Goal: Task Accomplishment & Management: Complete application form

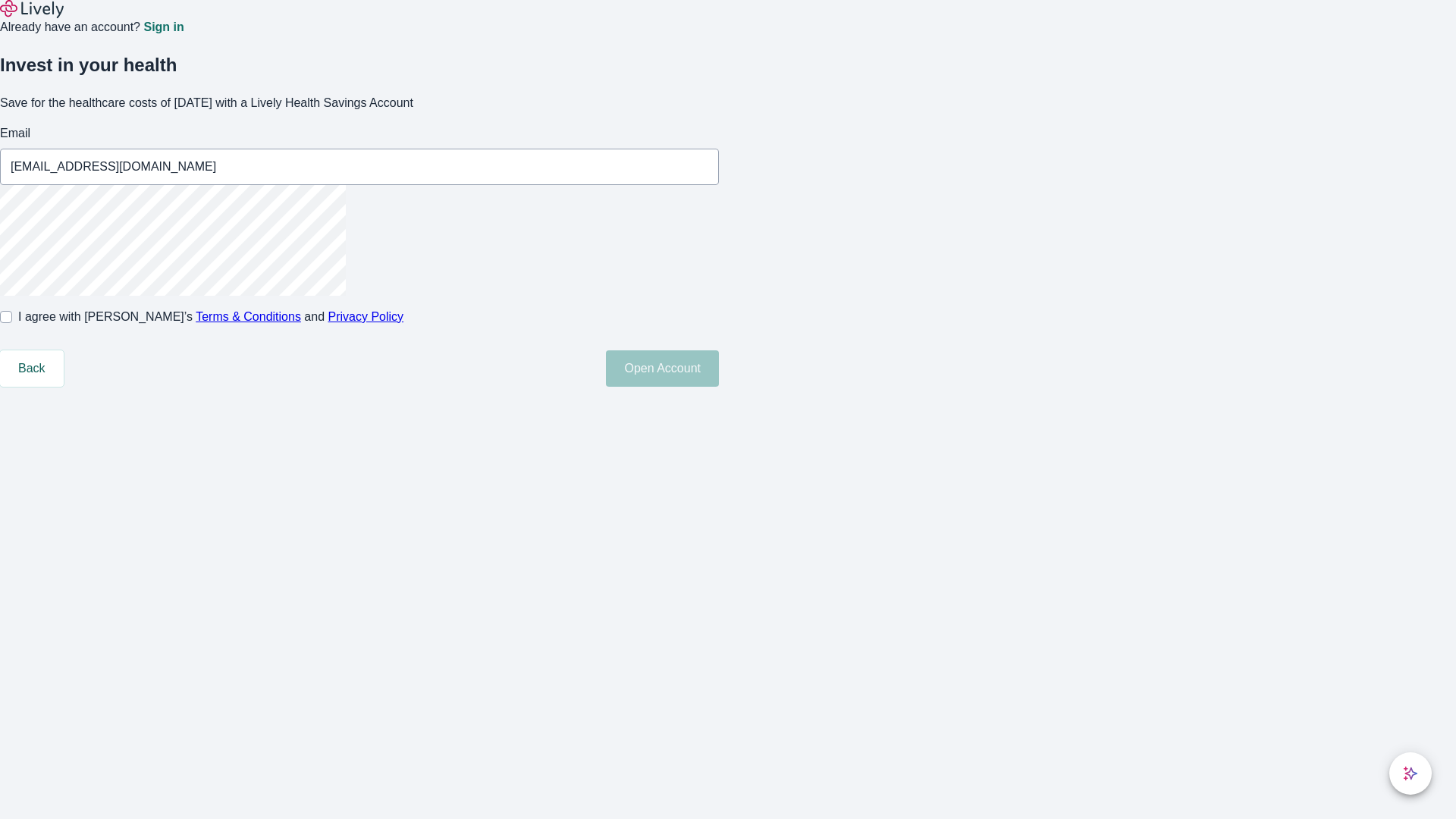
click at [12, 323] on input "I agree with Lively’s Terms & Conditions and Privacy Policy" at bounding box center [6, 316] width 12 height 12
checkbox input "true"
click at [719, 387] on button "Open Account" at bounding box center [663, 368] width 113 height 36
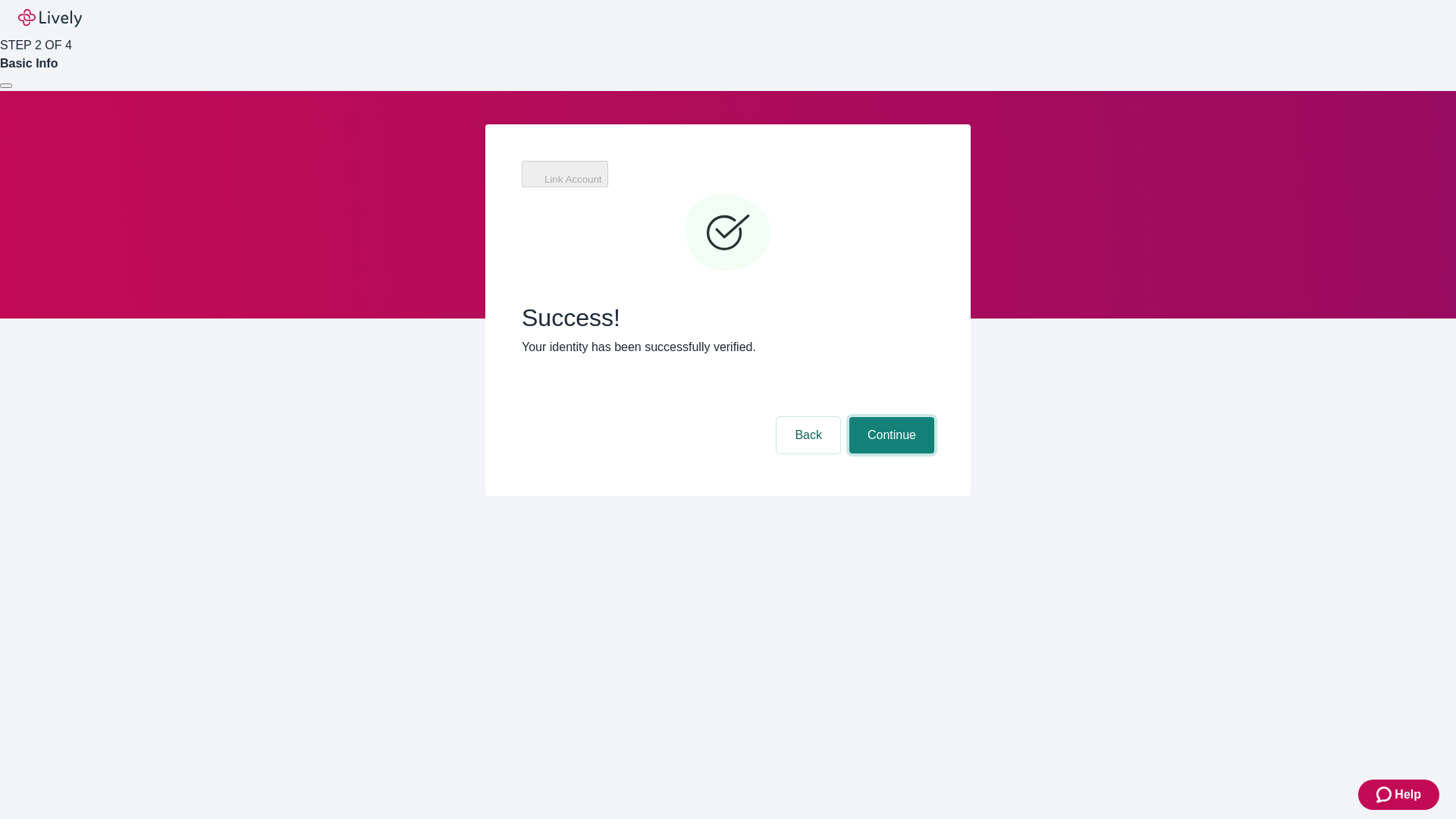
click at [889, 417] on button "Continue" at bounding box center [891, 435] width 85 height 36
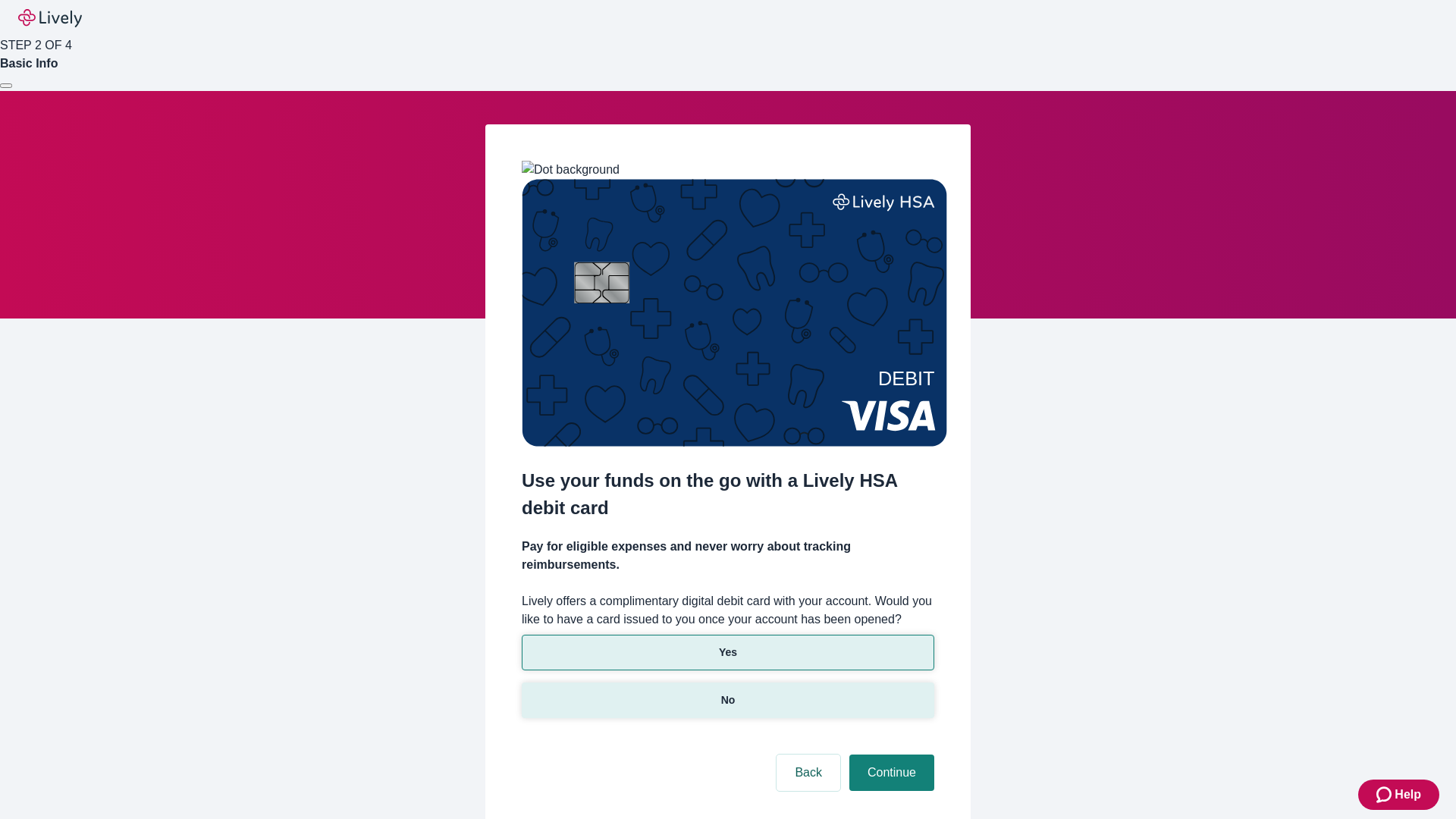
click at [728, 692] on p "No" at bounding box center [728, 700] width 14 height 16
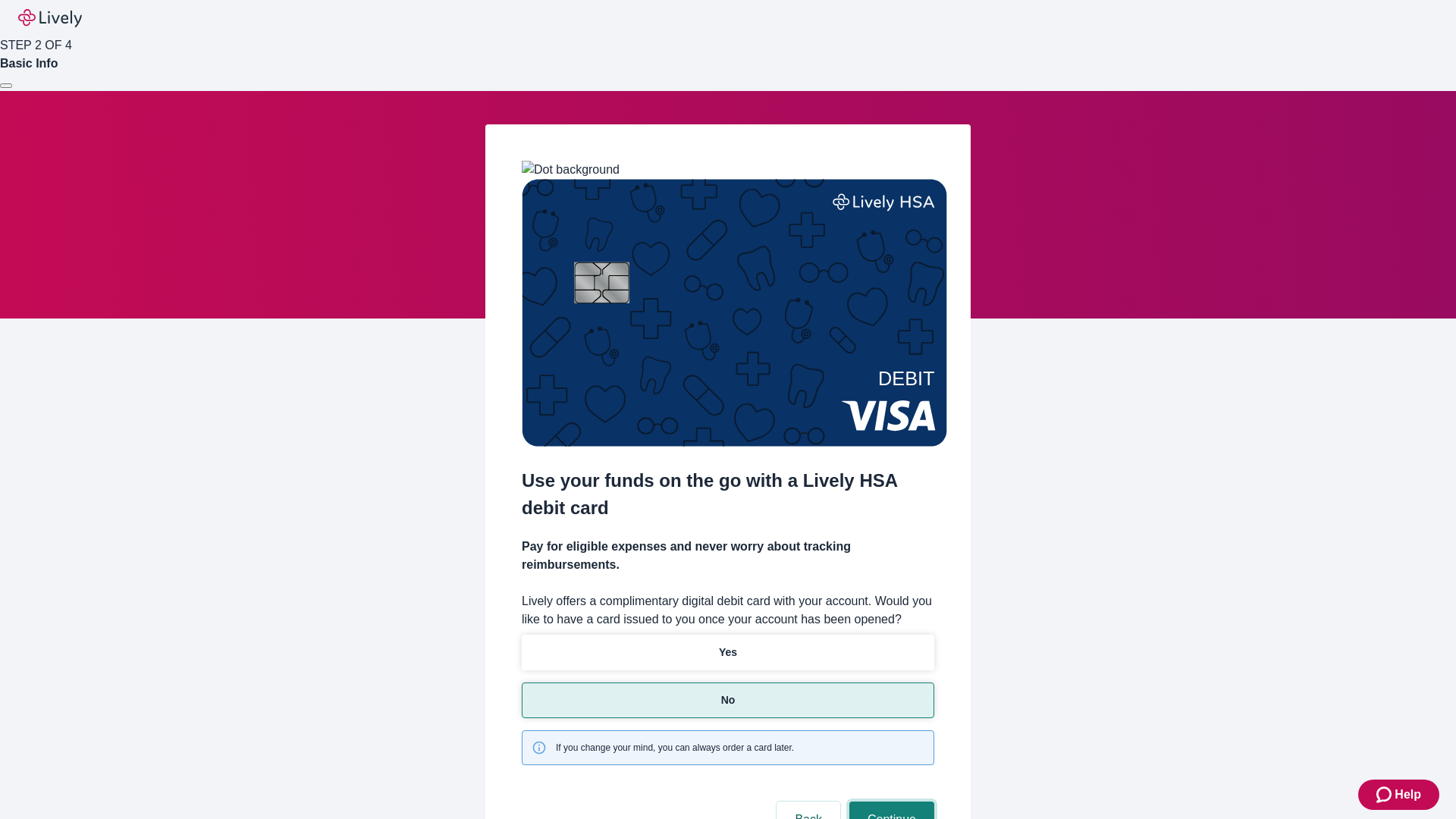
click at [889, 801] on button "Continue" at bounding box center [891, 819] width 85 height 36
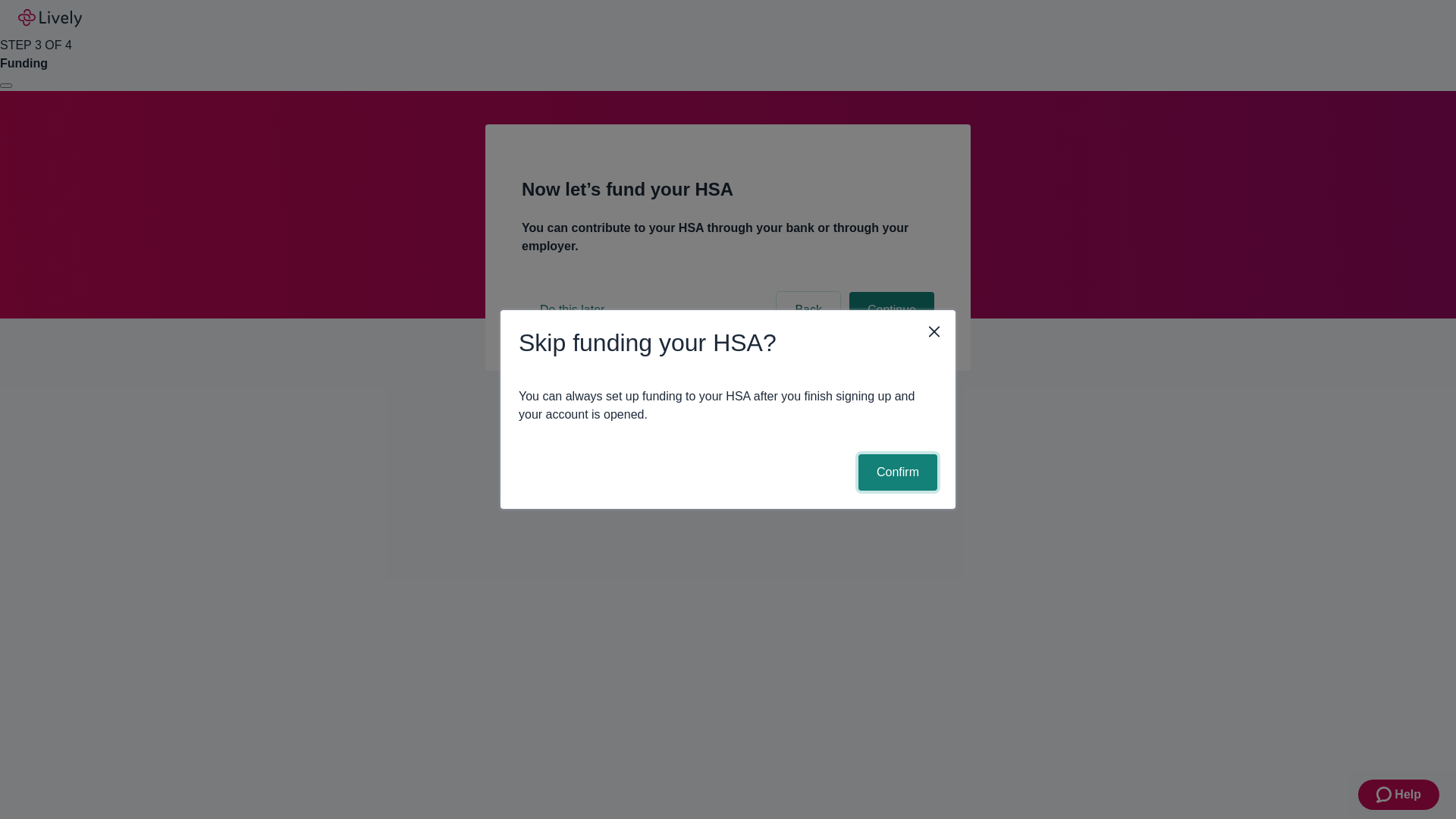
click at [896, 472] on button "Confirm" at bounding box center [898, 472] width 78 height 36
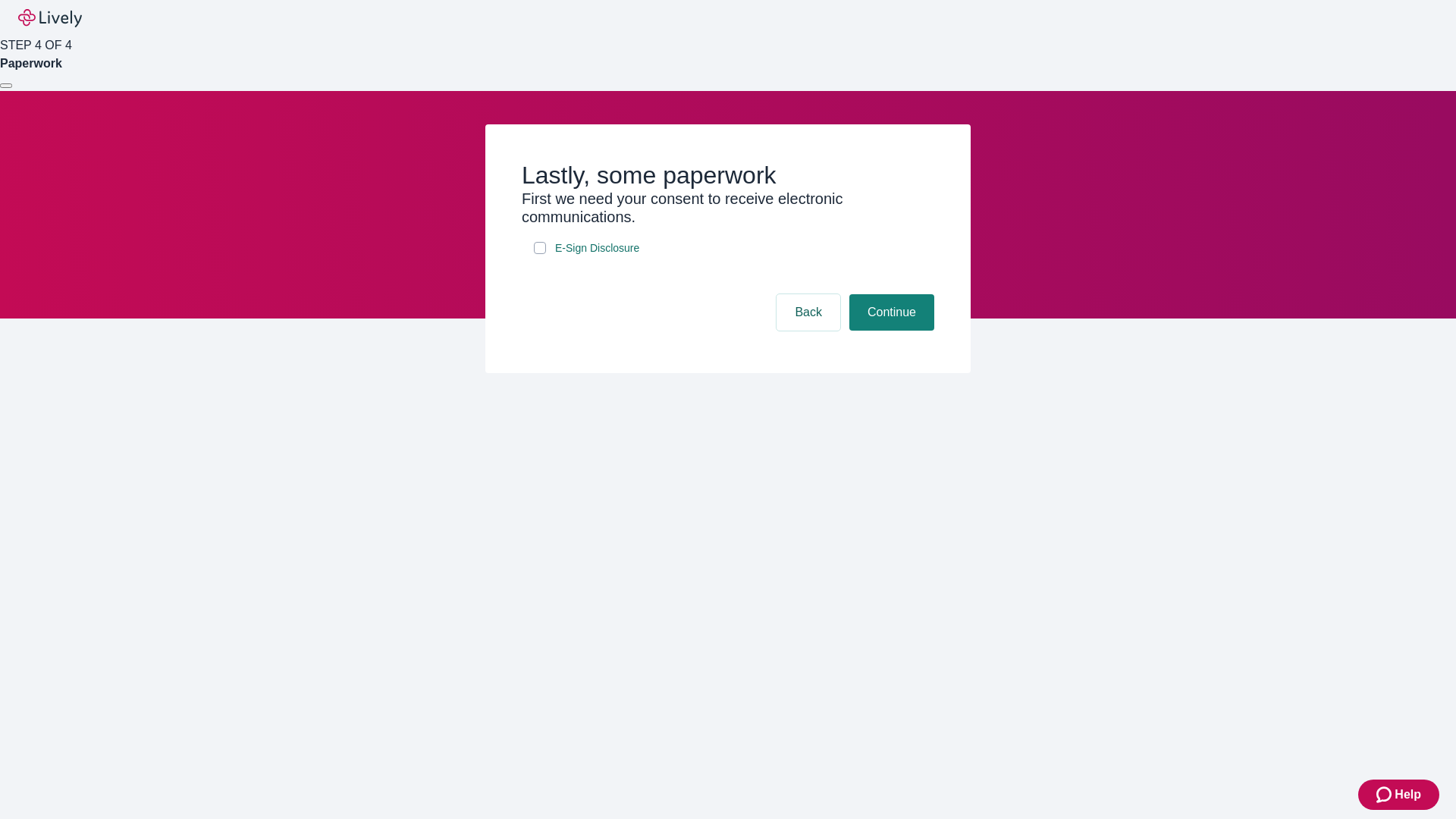
click at [540, 254] on input "E-Sign Disclosure" at bounding box center [539, 248] width 12 height 12
checkbox input "true"
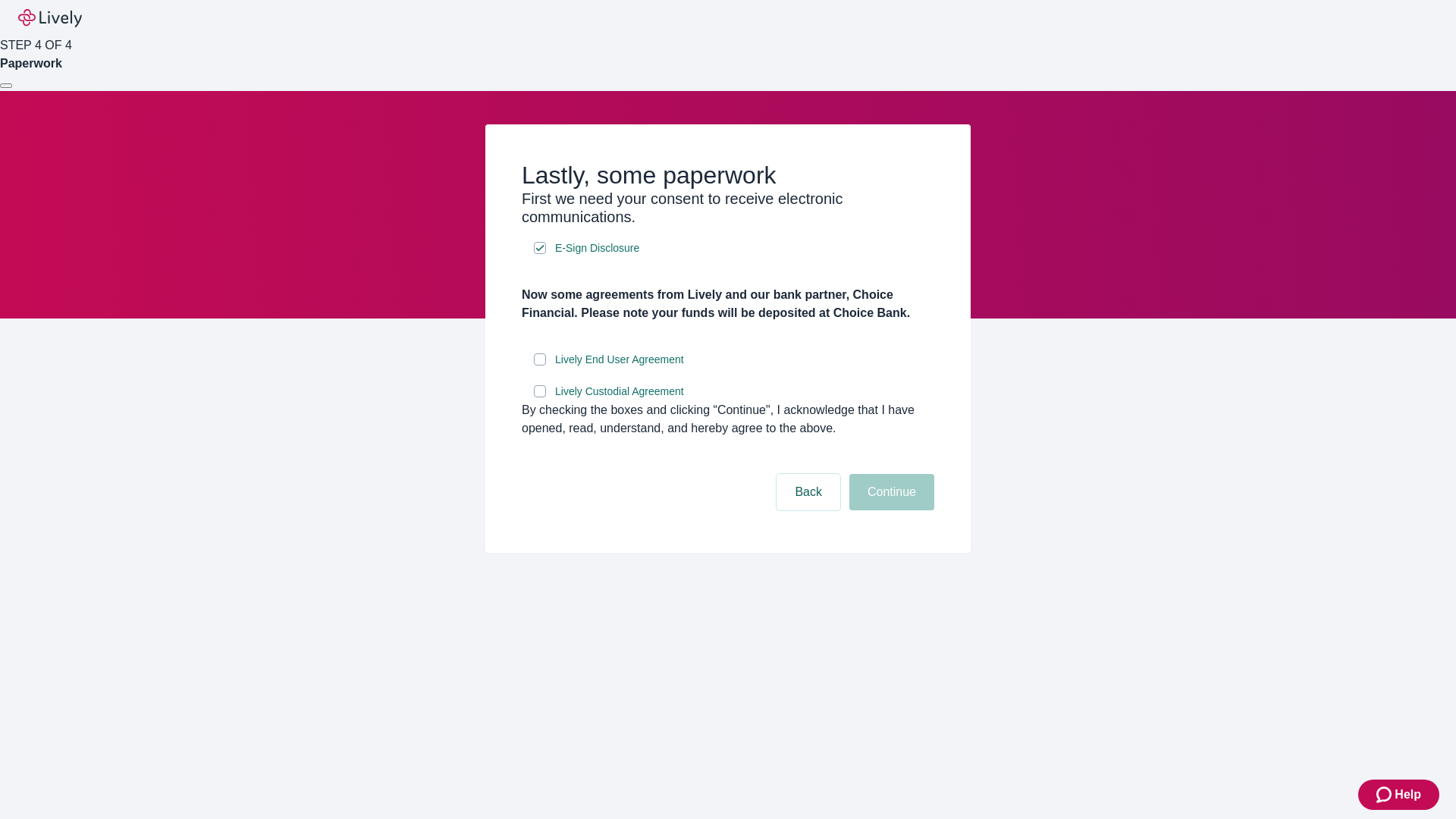
click at [540, 365] on input "Lively End User Agreement" at bounding box center [539, 359] width 12 height 12
checkbox input "true"
click at [540, 398] on input "Lively Custodial Agreement" at bounding box center [539, 391] width 12 height 12
checkbox input "true"
click at [889, 510] on button "Continue" at bounding box center [891, 492] width 85 height 36
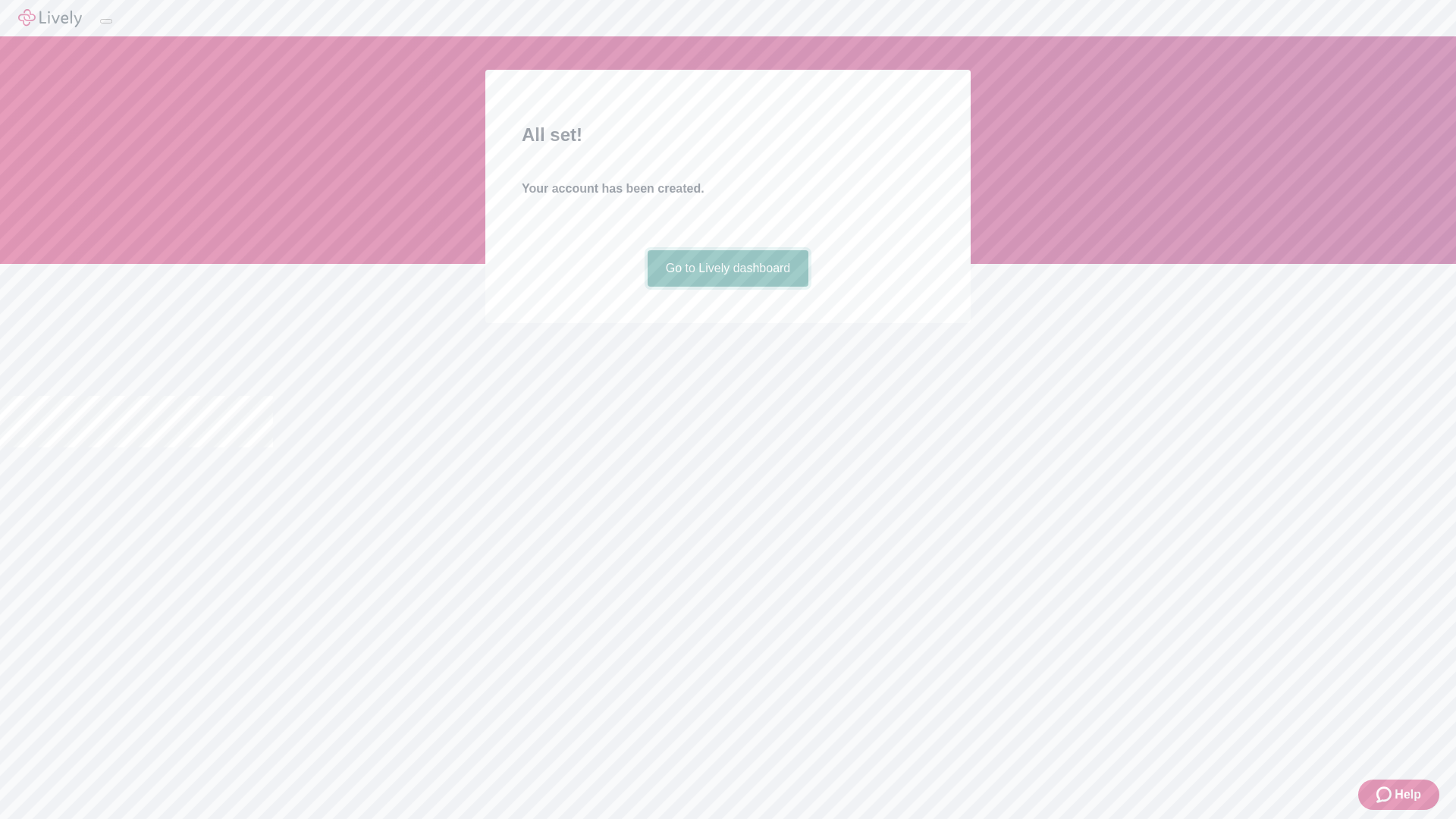
click at [728, 287] on link "Go to Lively dashboard" at bounding box center [728, 269] width 162 height 36
